Goal: Information Seeking & Learning: Learn about a topic

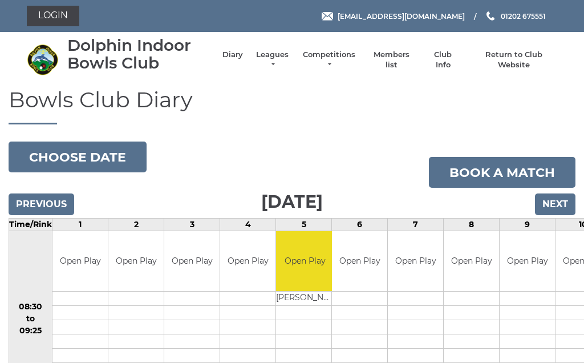
click at [275, 55] on li "Leagues Club leagues - Winter 2025/2026 Club leagues - Summer 2025 Club leagues…" at bounding box center [266, 60] width 47 height 32
click at [274, 56] on link "Leagues" at bounding box center [272, 60] width 36 height 21
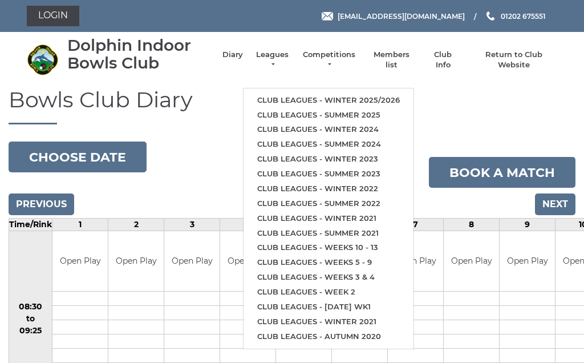
click at [383, 93] on link "Club leagues - Winter 2025/2026" at bounding box center [328, 100] width 170 height 15
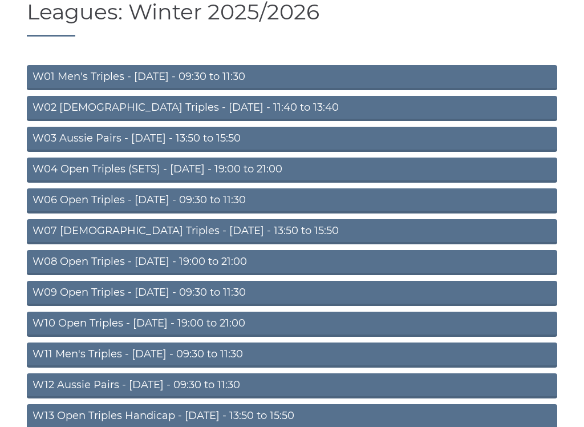
scroll to position [88, 0]
click at [206, 289] on link "W09 Open Triples - [DATE] - 09:30 to 11:30" at bounding box center [292, 293] width 530 height 25
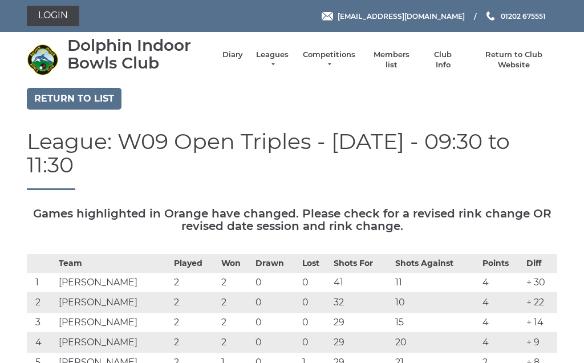
click at [278, 55] on li "Leagues Club leagues - Winter 2025/2026 Club leagues - Summer 2025 Club leagues…" at bounding box center [266, 60] width 47 height 32
click at [278, 55] on link "Leagues" at bounding box center [272, 60] width 36 height 21
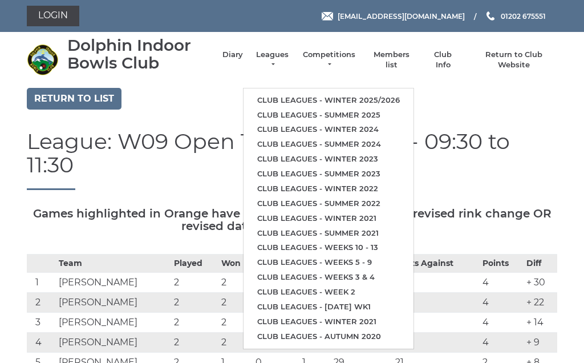
click at [388, 93] on link "Club leagues - Winter 2025/2026" at bounding box center [328, 100] width 170 height 15
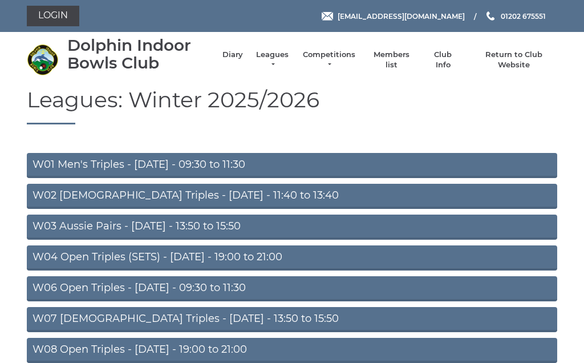
click at [202, 284] on link "W06 Open Triples - Tuesday - 09:30 to 11:30" at bounding box center [292, 288] width 530 height 25
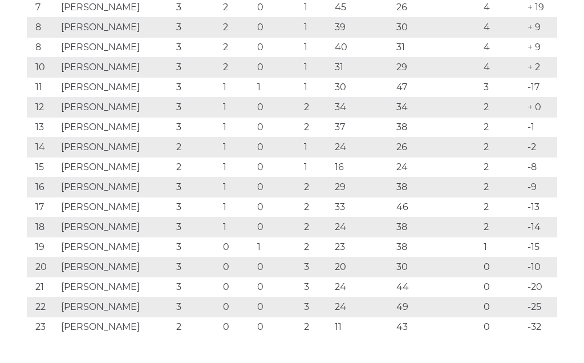
scroll to position [394, 0]
